Goal: Task Accomplishment & Management: Use online tool/utility

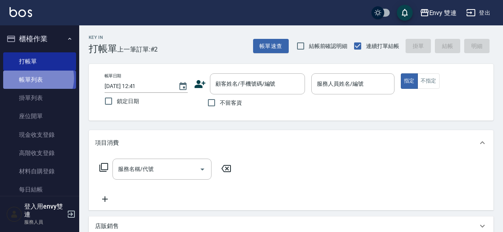
click at [36, 78] on link "帳單列表" at bounding box center [39, 80] width 73 height 18
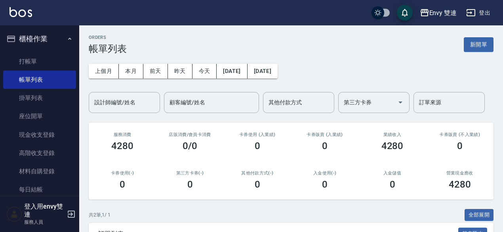
scroll to position [106, 0]
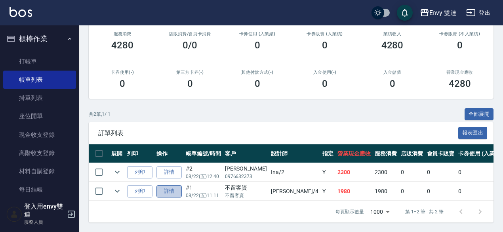
click at [170, 185] on link "詳情" at bounding box center [169, 191] width 25 height 12
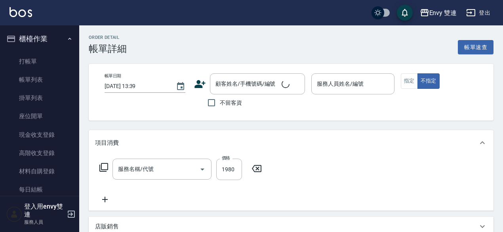
type input "[DATE] 11:11"
checkbox input "true"
type input "[PERSON_NAME]-4"
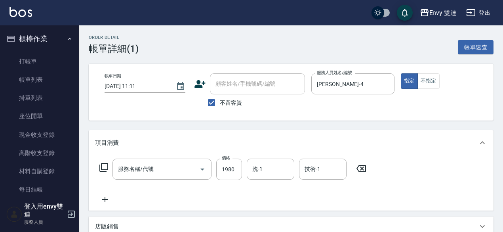
type input "水質感熱塑燙(302)"
click at [104, 199] on icon at bounding box center [105, 200] width 6 height 6
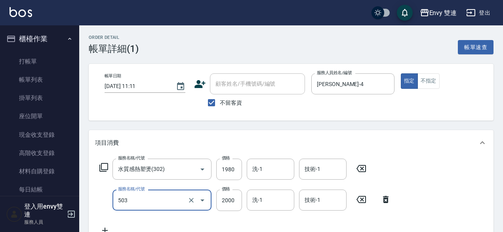
type input "日本結構二段式(503)"
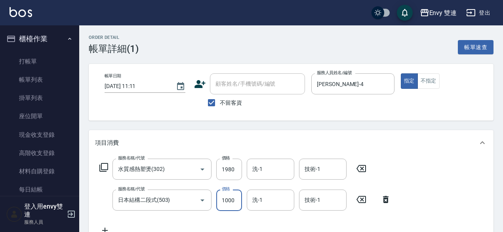
type input "1000"
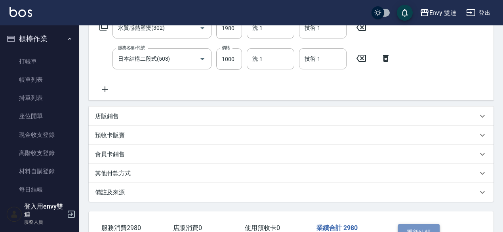
click at [417, 228] on button "重新結帳" at bounding box center [419, 232] width 42 height 17
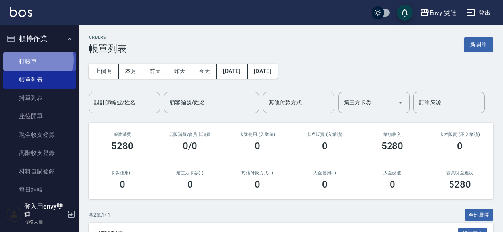
click at [29, 60] on link "打帳單" at bounding box center [39, 61] width 73 height 18
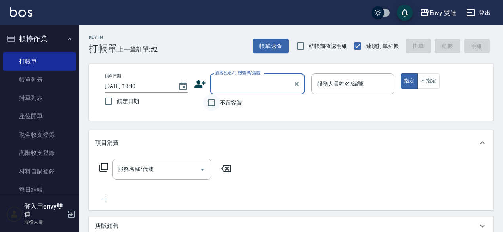
click at [213, 105] on input "不留客資" at bounding box center [211, 102] width 17 height 17
checkbox input "true"
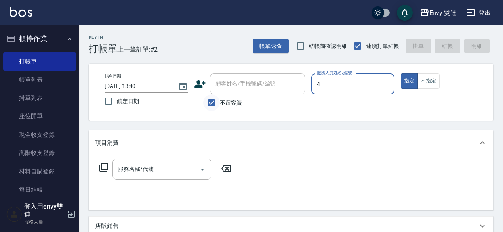
type input "[PERSON_NAME]-4"
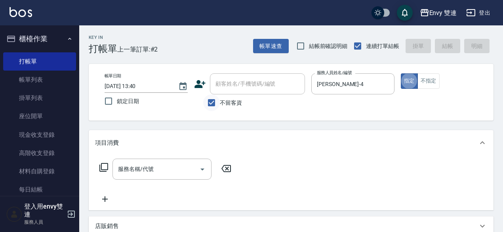
type button "true"
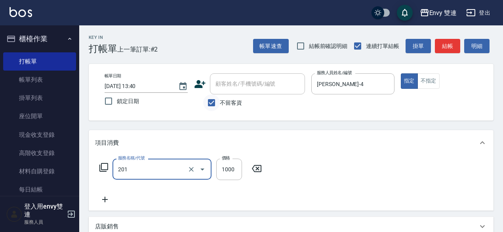
type input "剪髮(201)"
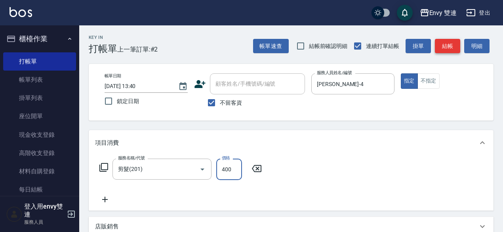
type input "400"
click at [449, 45] on button "結帳" at bounding box center [447, 46] width 25 height 15
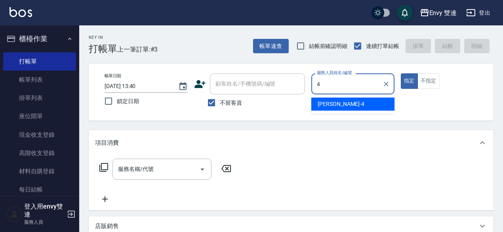
type input "[PERSON_NAME]-4"
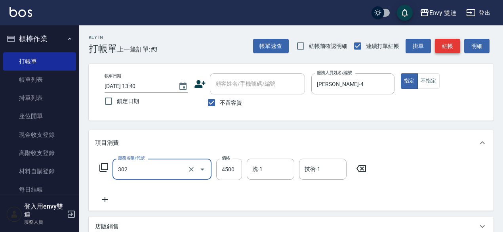
type input "水質感熱塑燙(302)"
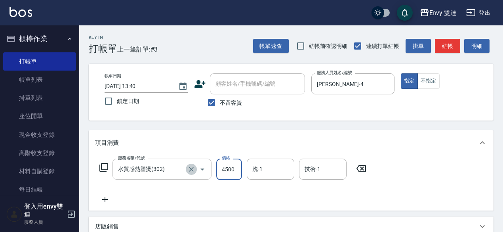
click at [193, 167] on icon "Clear" at bounding box center [191, 169] width 8 height 8
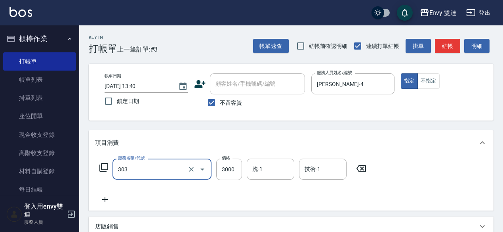
type input "冷塑燙 (303)"
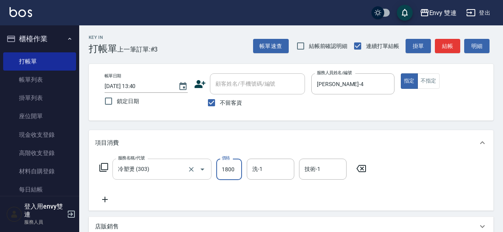
type input "1800"
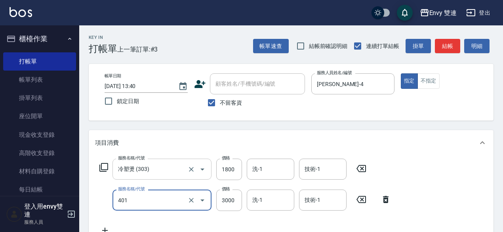
type input "染髮(401)"
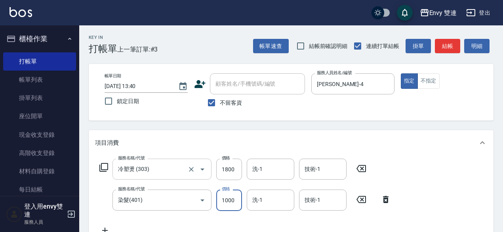
type input "1000"
type input "Lina-31"
click at [447, 44] on button "結帳" at bounding box center [447, 46] width 25 height 15
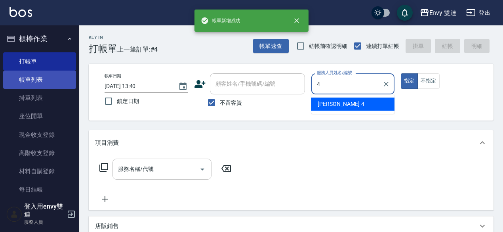
type input "[PERSON_NAME]-4"
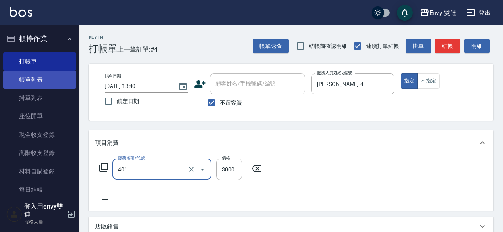
type input "染髮(401)"
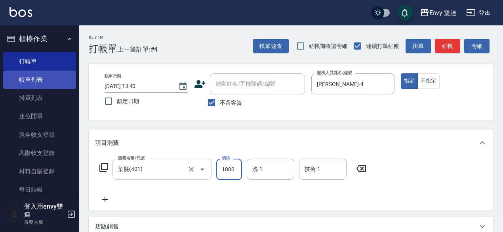
type input "1800"
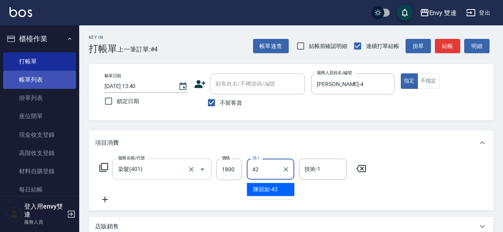
type input "陳韻如-42"
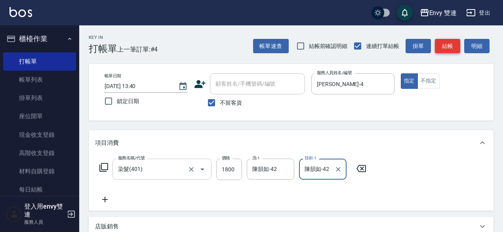
type input "陳韻如-42"
click at [456, 45] on button "結帳" at bounding box center [447, 46] width 25 height 15
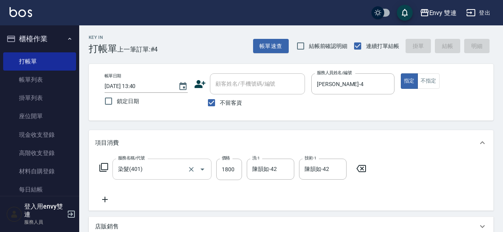
type input "[DATE] 13:41"
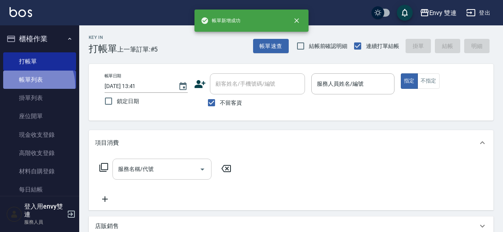
click at [28, 86] on link "帳單列表" at bounding box center [39, 80] width 73 height 18
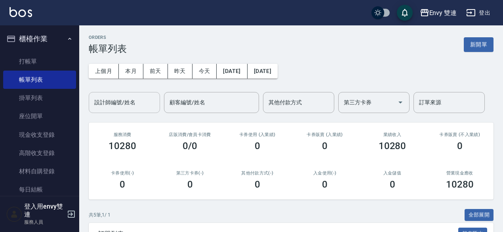
click at [117, 94] on div "設計師編號/姓名" at bounding box center [124, 102] width 71 height 21
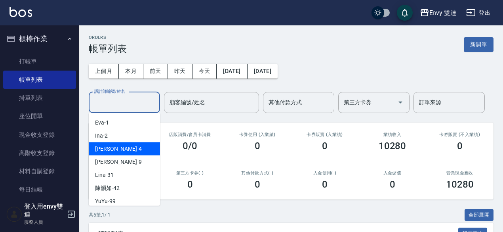
click at [117, 145] on div "[PERSON_NAME] -4" at bounding box center [124, 148] width 71 height 13
type input "[PERSON_NAME]-4"
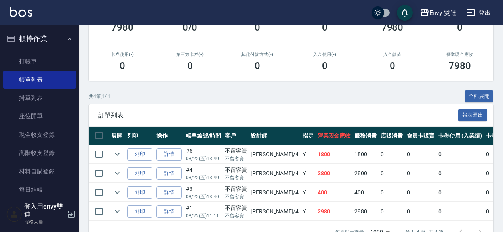
scroll to position [143, 0]
